Goal: Information Seeking & Learning: Learn about a topic

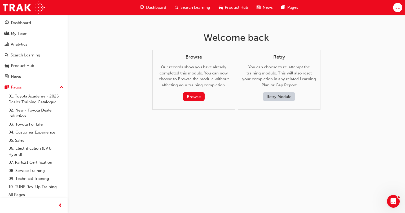
click at [279, 95] on button "Retry Module" at bounding box center [278, 96] width 33 height 9
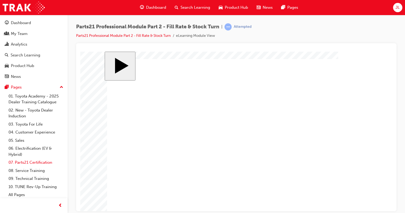
click at [46, 163] on link "07. Parts21 Certification" at bounding box center [35, 162] width 59 height 8
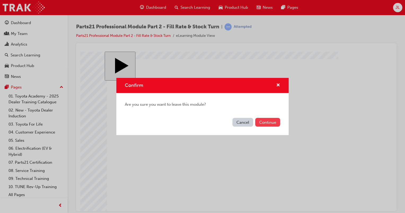
click at [264, 122] on button "Continue" at bounding box center [267, 122] width 25 height 9
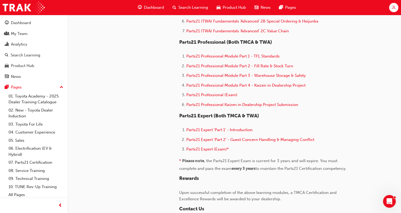
scroll to position [344, 0]
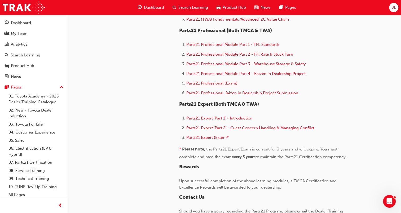
click at [207, 82] on span "Parts21 Professional (Exam)" at bounding box center [211, 83] width 51 height 5
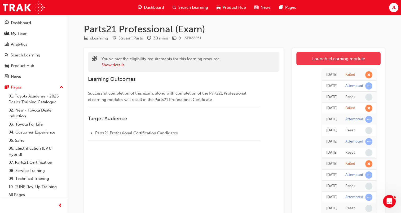
click at [347, 60] on link "Launch eLearning module" at bounding box center [338, 58] width 84 height 13
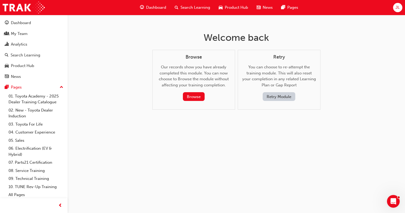
click at [273, 95] on button "Retry Module" at bounding box center [278, 96] width 33 height 9
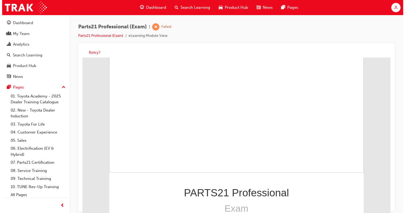
scroll to position [75, 0]
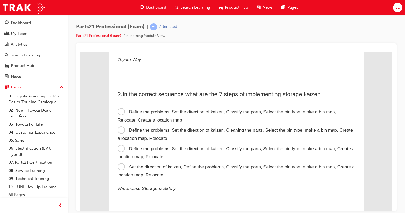
click at [119, 130] on span "Define the problems, Set the direction of kaizen, Cleaning the parts, Select th…" at bounding box center [235, 133] width 235 height 13
click at [80, 51] on input "Define the problems, Set the direction of kaizen, Cleaning the parts, Select th…" at bounding box center [80, 51] width 0 height 0
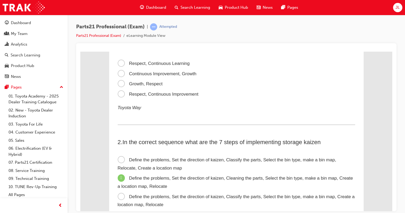
scroll to position [0, 0]
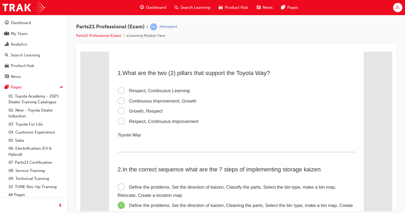
click at [119, 100] on span "Continuous Improvement, Growth" at bounding box center [157, 100] width 79 height 5
click at [80, 51] on input "Continuous Improvement, Growth" at bounding box center [80, 51] width 0 height 0
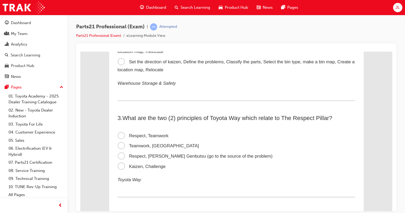
scroll to position [185, 0]
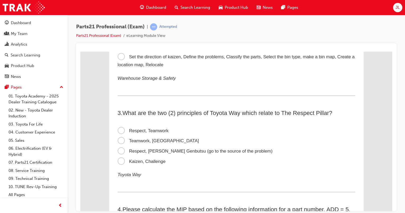
click at [119, 153] on span "Respect, [PERSON_NAME] Genbutsu (go to the source of the problem)" at bounding box center [195, 150] width 155 height 5
click at [80, 51] on input "Respect, [PERSON_NAME] Genbutsu (go to the source of the problem)" at bounding box center [80, 51] width 0 height 0
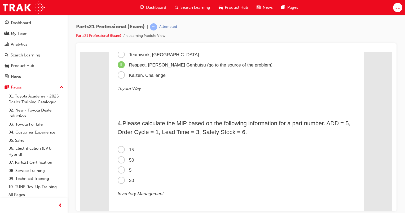
scroll to position [291, 0]
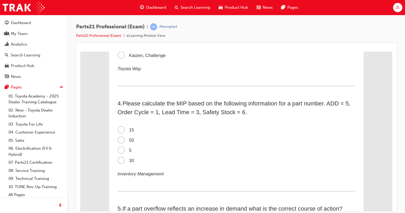
click at [121, 131] on span "15" at bounding box center [126, 129] width 16 height 5
click at [80, 51] on input "15" at bounding box center [80, 51] width 0 height 0
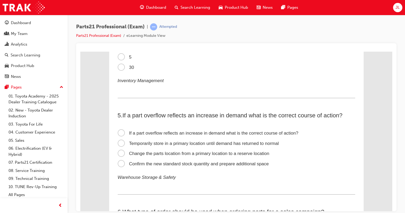
scroll to position [397, 0]
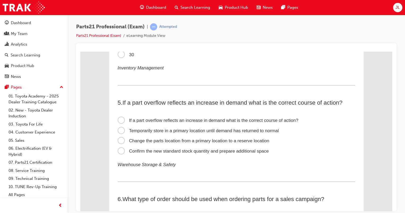
click at [118, 152] on span "Confirm the new standard stock quantity and prepare additional space" at bounding box center [193, 150] width 151 height 5
click at [80, 51] on input "Confirm the new standard stock quantity and prepare additional space" at bounding box center [80, 51] width 0 height 0
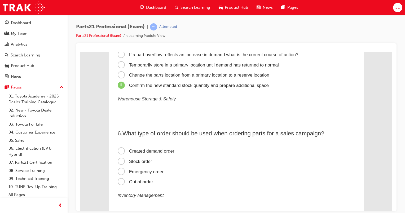
scroll to position [477, 0]
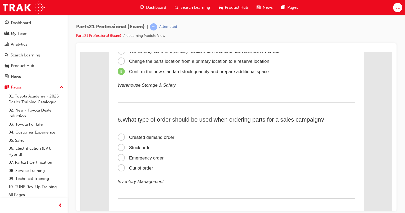
click at [123, 137] on span "Created demand order" at bounding box center [146, 137] width 57 height 5
click at [80, 51] on input "Created demand order" at bounding box center [80, 51] width 0 height 0
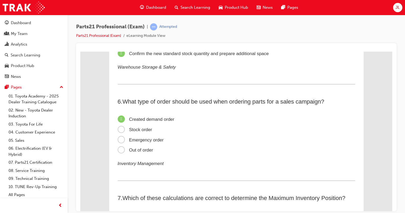
scroll to position [556, 0]
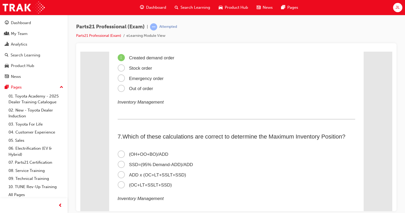
click at [121, 165] on span "SSD=(95% Demand-ADD)/ADD" at bounding box center [155, 164] width 75 height 5
click at [80, 51] on input "SSD=(95% Demand-ADD)/ADD" at bounding box center [80, 51] width 0 height 0
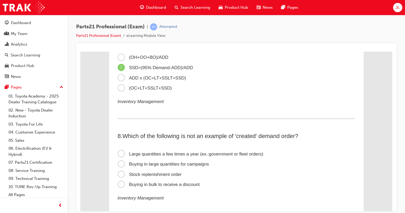
scroll to position [662, 0]
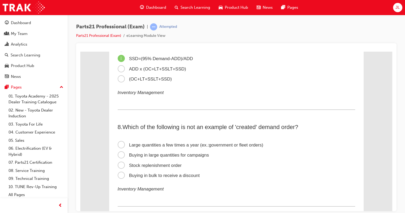
click at [119, 166] on span "Stock replenishment order" at bounding box center [150, 165] width 64 height 5
click at [80, 51] on input "Stock replenishment order" at bounding box center [80, 51] width 0 height 0
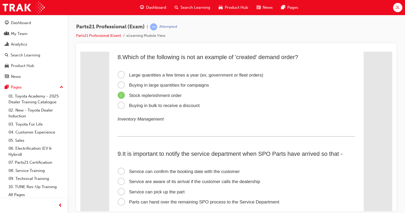
scroll to position [742, 0]
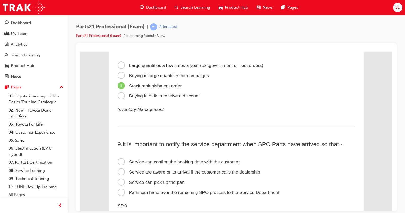
click at [120, 163] on span "Service can confirm the booking date with the customer" at bounding box center [179, 161] width 122 height 5
click at [80, 51] on input "Service can confirm the booking date with the customer" at bounding box center [80, 51] width 0 height 0
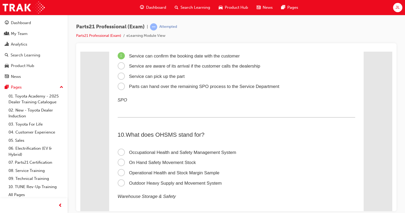
scroll to position [874, 0]
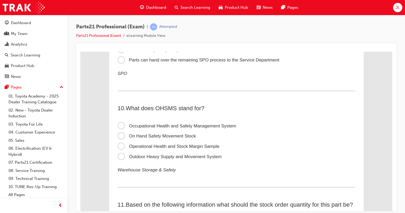
click at [121, 137] on span "On Hand Safety Movement Stock" at bounding box center [157, 135] width 78 height 5
click at [80, 51] on input "On Hand Safety Movement Stock" at bounding box center [80, 51] width 0 height 0
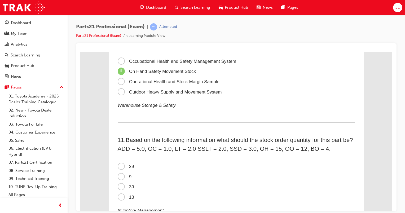
scroll to position [953, 0]
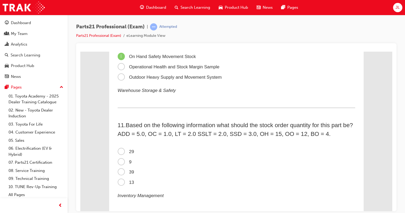
click at [122, 184] on span "13" at bounding box center [126, 182] width 16 height 5
click at [80, 51] on input "13" at bounding box center [80, 51] width 0 height 0
click at [120, 164] on span "9" at bounding box center [125, 161] width 14 height 5
click at [80, 51] on input "9" at bounding box center [80, 51] width 0 height 0
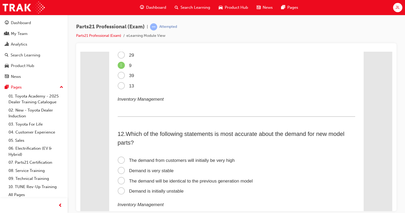
scroll to position [1059, 0]
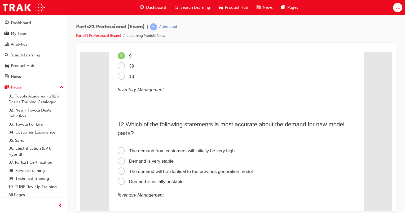
click at [119, 153] on span "The demand from customers will initially be very high" at bounding box center [176, 150] width 117 height 5
click at [80, 51] on input "The demand from customers will initially be very high" at bounding box center [80, 51] width 0 height 0
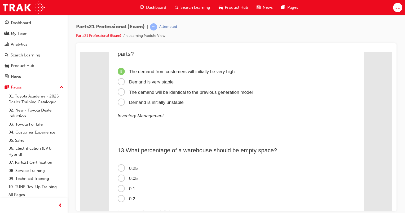
scroll to position [1139, 0]
click at [122, 170] on span "0.25" at bounding box center [128, 167] width 20 height 5
click at [80, 51] on input "0.25" at bounding box center [80, 51] width 0 height 0
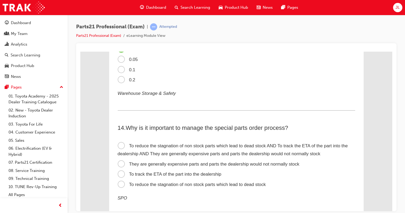
scroll to position [1271, 0]
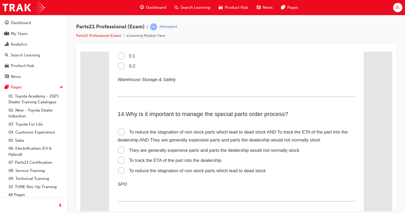
click at [118, 153] on span "They are generally expensive parts and parts the dealership would not normally …" at bounding box center [209, 150] width 182 height 5
click at [80, 51] on input "They are generally expensive parts and parts the dealership would not normally …" at bounding box center [80, 51] width 0 height 0
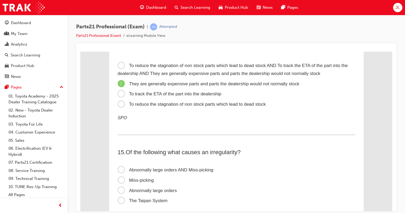
scroll to position [1351, 0]
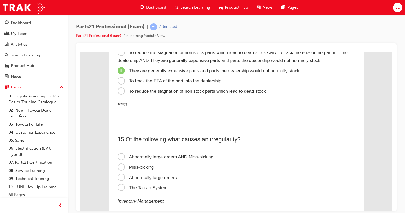
drag, startPoint x: 120, startPoint y: 95, endPoint x: 125, endPoint y: 95, distance: 4.5
click at [121, 93] on span "To reduce the stagnation of non stock parts which lead to dead stock" at bounding box center [192, 90] width 148 height 5
click at [80, 51] on input "To reduce the stagnation of non stock parts which lead to dead stock" at bounding box center [80, 51] width 0 height 0
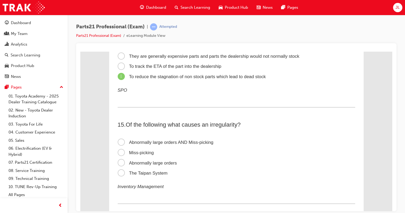
scroll to position [1377, 0]
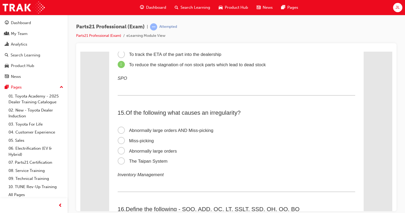
click at [118, 133] on span "Abnormally large orders AND Miss-picking" at bounding box center [166, 130] width 96 height 5
click at [80, 51] on input "Abnormally large orders AND Miss-picking" at bounding box center [80, 51] width 0 height 0
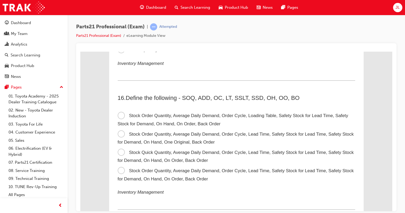
scroll to position [1509, 0]
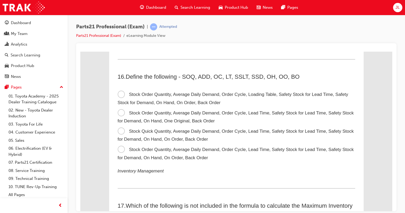
click at [121, 154] on span "Stock Order Quantity, Average Daily Demand, Order Cycle, Lead Time, Safety Stoc…" at bounding box center [236, 153] width 236 height 13
click at [80, 51] on input "Stock Order Quantity, Average Daily Demand, Order Cycle, Lead Time, Safety Stoc…" at bounding box center [80, 51] width 0 height 0
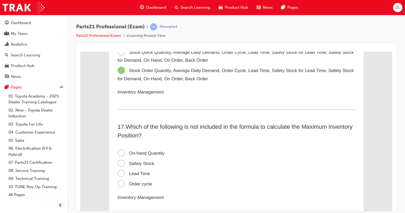
scroll to position [1589, 0]
click at [120, 175] on span "Lead Time" at bounding box center [134, 172] width 33 height 5
click at [80, 51] on input "Lead Time" at bounding box center [80, 51] width 0 height 0
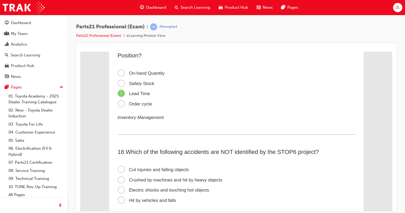
scroll to position [1695, 0]
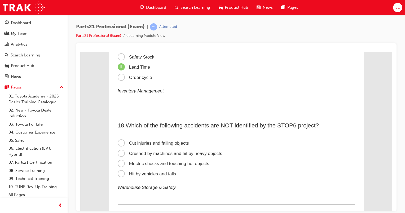
click at [122, 145] on span "Cut injuries and falling objects" at bounding box center [153, 142] width 71 height 5
click at [80, 51] on input "Cut injuries and falling objects" at bounding box center [80, 51] width 0 height 0
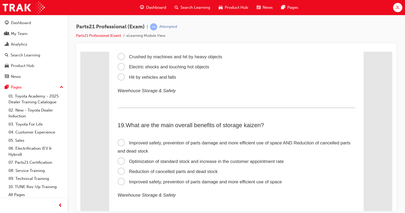
scroll to position [1801, 0]
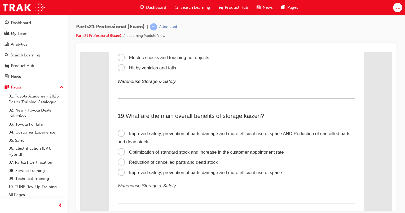
click at [118, 139] on span "Improved safety, prevention of parts damage and more efficient use of space AND…" at bounding box center [234, 137] width 233 height 13
click at [80, 51] on input "Improved safety, prevention of parts damage and more efficient use of space AND…" at bounding box center [80, 51] width 0 height 0
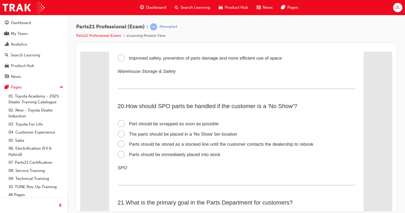
scroll to position [1933, 0]
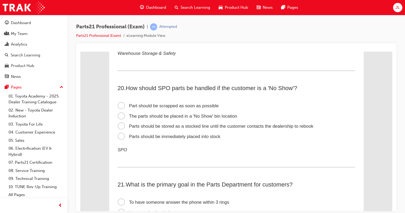
click at [119, 139] on span "Parts should be immediately placed into stock" at bounding box center [169, 136] width 103 height 5
click at [80, 51] on input "Parts should be immediately placed into stock" at bounding box center [80, 51] width 0 height 0
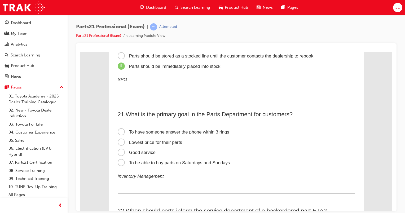
scroll to position [2013, 0]
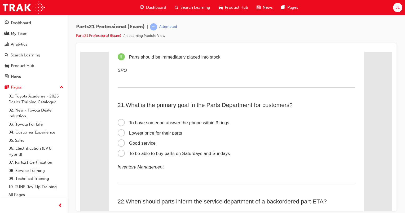
click at [121, 145] on span "Good service" at bounding box center [137, 142] width 38 height 5
click at [80, 51] on input "Good service" at bounding box center [80, 51] width 0 height 0
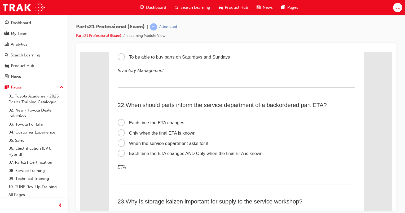
scroll to position [2119, 0]
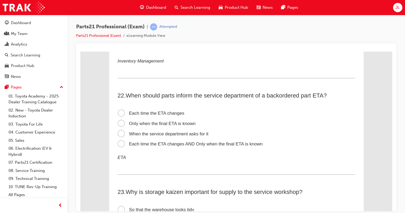
click at [121, 115] on span "Each time the ETA changes" at bounding box center [151, 112] width 67 height 5
click at [80, 51] on input "Each time the ETA changes" at bounding box center [80, 51] width 0 height 0
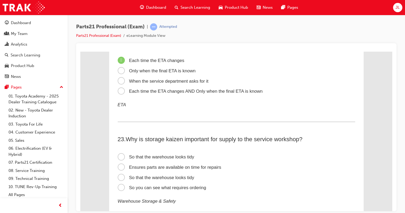
scroll to position [2198, 0]
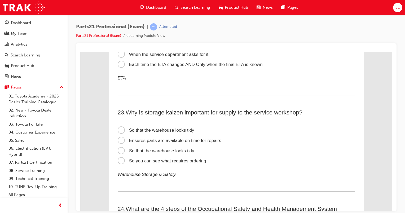
click at [120, 143] on span "Ensures parts are available on time for repairs" at bounding box center [170, 140] width 104 height 5
click at [80, 51] on input "Ensures parts are available on time for repairs" at bounding box center [80, 51] width 0 height 0
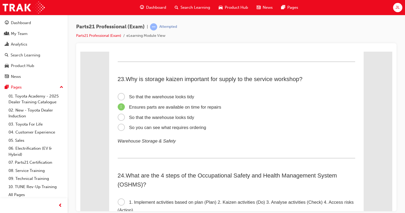
scroll to position [2304, 0]
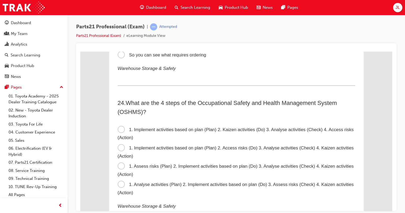
click at [120, 191] on span "1. Analyse activities (Plan) 2. Implement activities based on plan (Do) 3. Asse…" at bounding box center [236, 188] width 236 height 13
click at [80, 51] on input "1. Analyse activities (Plan) 2. Implement activities based on plan (Do) 3. Asse…" at bounding box center [80, 51] width 0 height 0
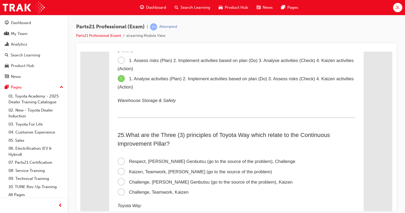
scroll to position [2436, 0]
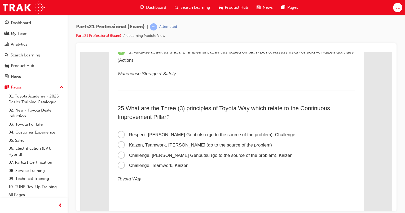
click at [122, 158] on span "Challenge, [PERSON_NAME] Genbutsu (go to the source of the problem), Kaizen" at bounding box center [205, 155] width 175 height 5
click at [80, 51] on input "Challenge, [PERSON_NAME] Genbutsu (go to the source of the problem), Kaizen" at bounding box center [80, 51] width 0 height 0
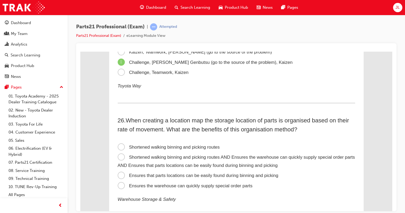
scroll to position [2542, 0]
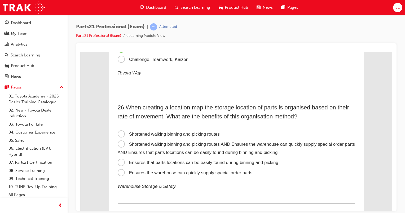
click at [168, 175] on span "Ensures the warehouse can quickly supply special order parts" at bounding box center [185, 172] width 135 height 5
click at [80, 51] on input "Ensures the warehouse can quickly supply special order parts" at bounding box center [80, 51] width 0 height 0
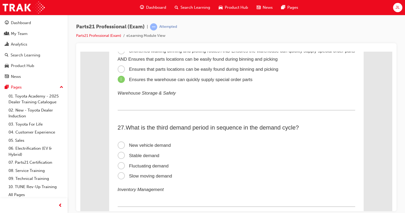
scroll to position [2648, 0]
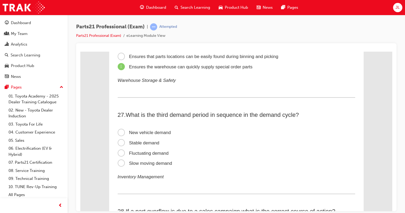
click at [133, 155] on span "Fluctuating demand" at bounding box center [143, 152] width 51 height 5
click at [80, 51] on input "Fluctuating demand" at bounding box center [80, 51] width 0 height 0
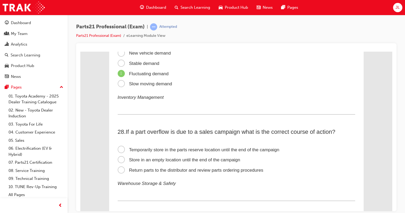
scroll to position [2754, 0]
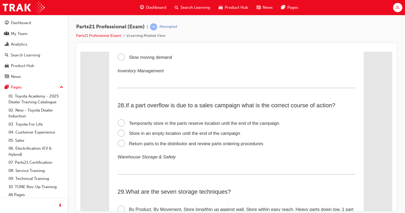
click at [122, 146] on span "Return parts to the distributor and review parts ordering procedures" at bounding box center [191, 143] width 146 height 5
click at [80, 51] on input "Return parts to the distributor and review parts ordering procedures" at bounding box center [80, 51] width 0 height 0
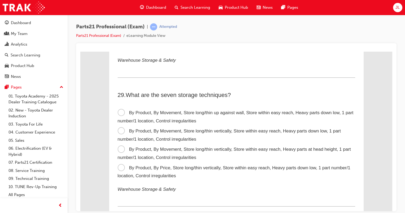
scroll to position [2860, 0]
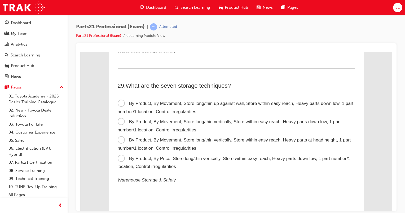
click at [122, 129] on span "By Product, By Movement, Store long/thin vertically, Store within easy reach, H…" at bounding box center [229, 125] width 223 height 13
click at [80, 51] on input "By Product, By Movement, Store long/thin vertically, Store within easy reach, H…" at bounding box center [80, 51] width 0 height 0
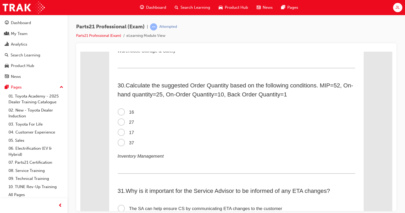
scroll to position [2992, 0]
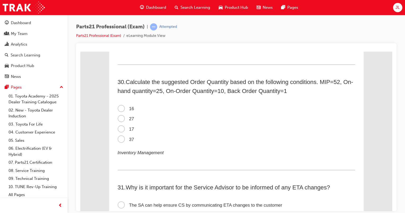
click at [119, 111] on span "16" at bounding box center [126, 108] width 16 height 5
click at [80, 51] on input "16" at bounding box center [80, 51] width 0 height 0
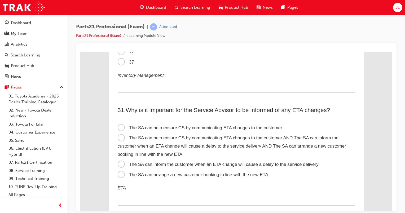
scroll to position [3072, 0]
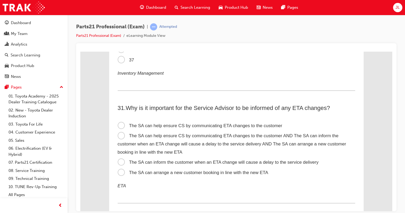
click at [120, 175] on span "The SA can arrange a new customer booking in line with the new ETA" at bounding box center [193, 172] width 150 height 5
click at [80, 51] on input "The SA can arrange a new customer booking in line with the new ETA" at bounding box center [80, 51] width 0 height 0
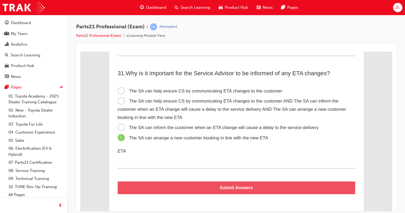
click at [258, 186] on button "Submit Answers" at bounding box center [236, 187] width 237 height 13
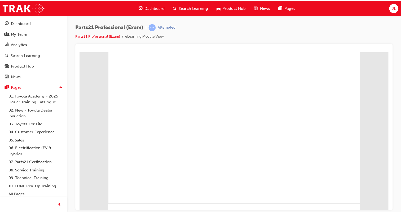
scroll to position [0, 0]
